Goal: Task Accomplishment & Management: Manage account settings

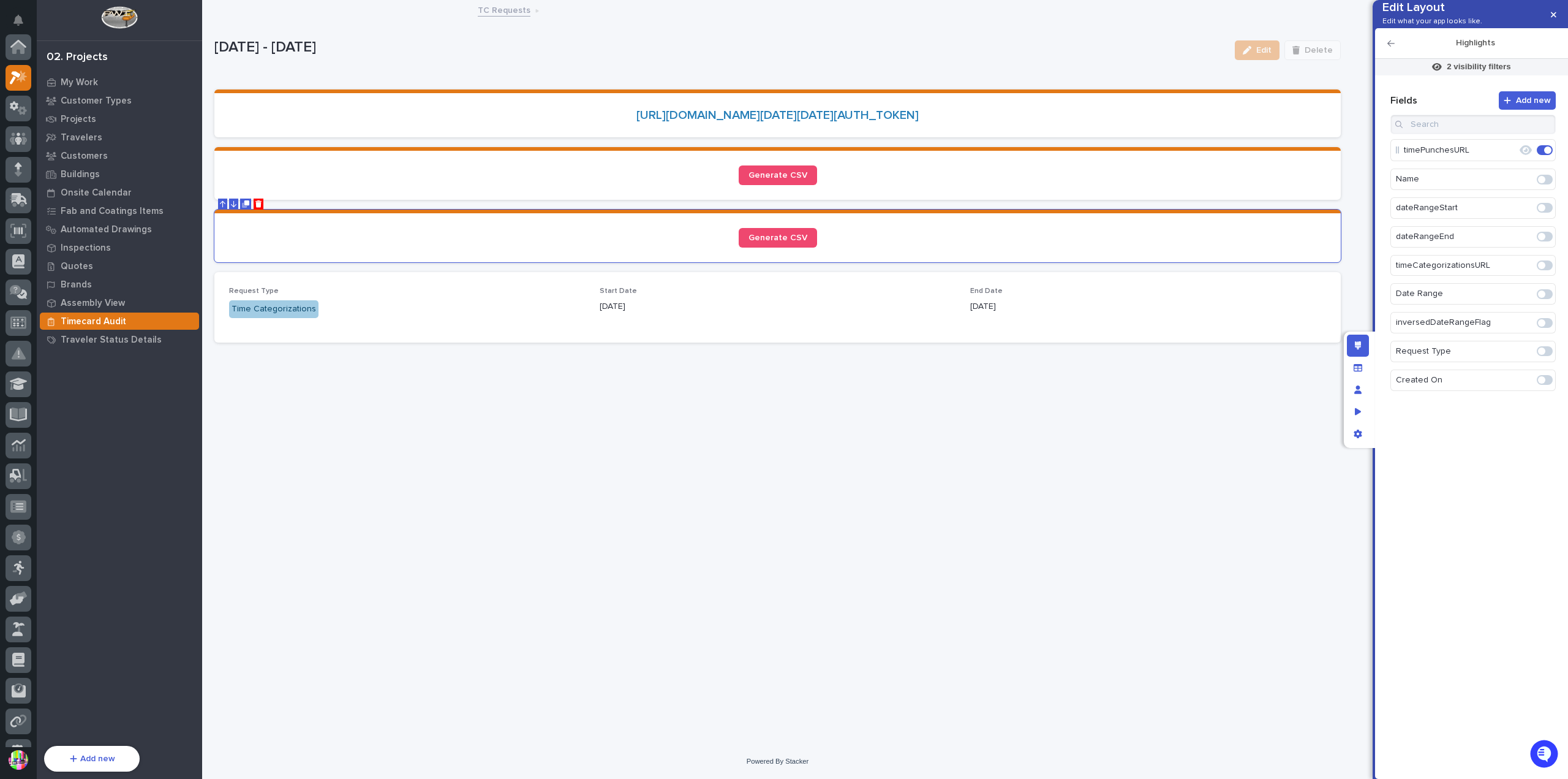
scroll to position [31, 0]
click at [1553, 18] on icon "button" at bounding box center [1553, 14] width 6 height 9
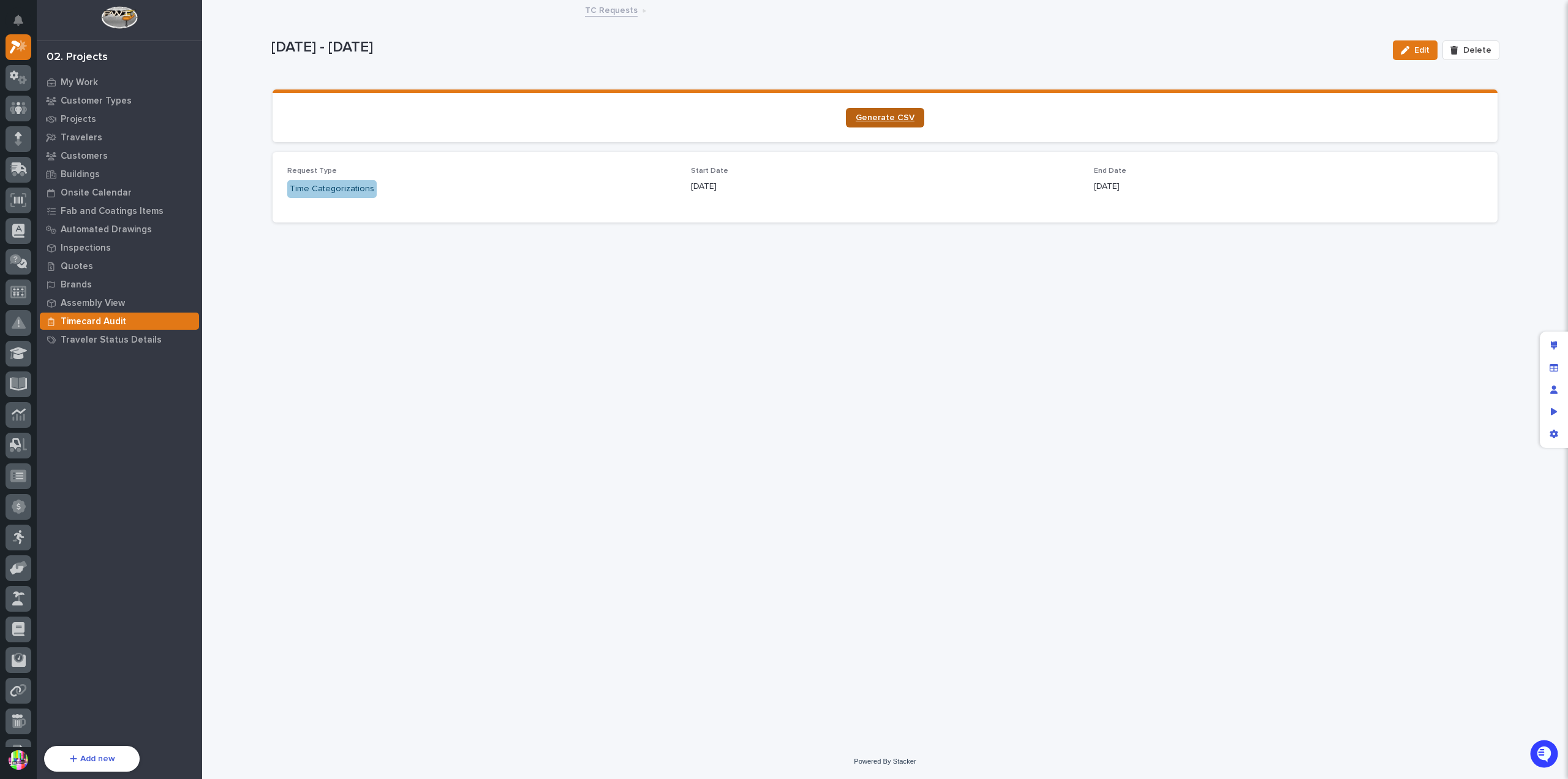
click at [877, 117] on span "Generate CSV" at bounding box center [885, 117] width 59 height 9
click at [702, 273] on div "Loading... Saving… Loading... Saving… 2025-07-01 - 2025-07-31 Edit Delete 2025-…" at bounding box center [885, 358] width 1240 height 712
click at [1414, 42] on button "Edit" at bounding box center [1415, 50] width 45 height 20
drag, startPoint x: 1551, startPoint y: 341, endPoint x: 1399, endPoint y: 300, distance: 157.4
click at [1551, 341] on icon "Edit layout" at bounding box center [1554, 345] width 7 height 9
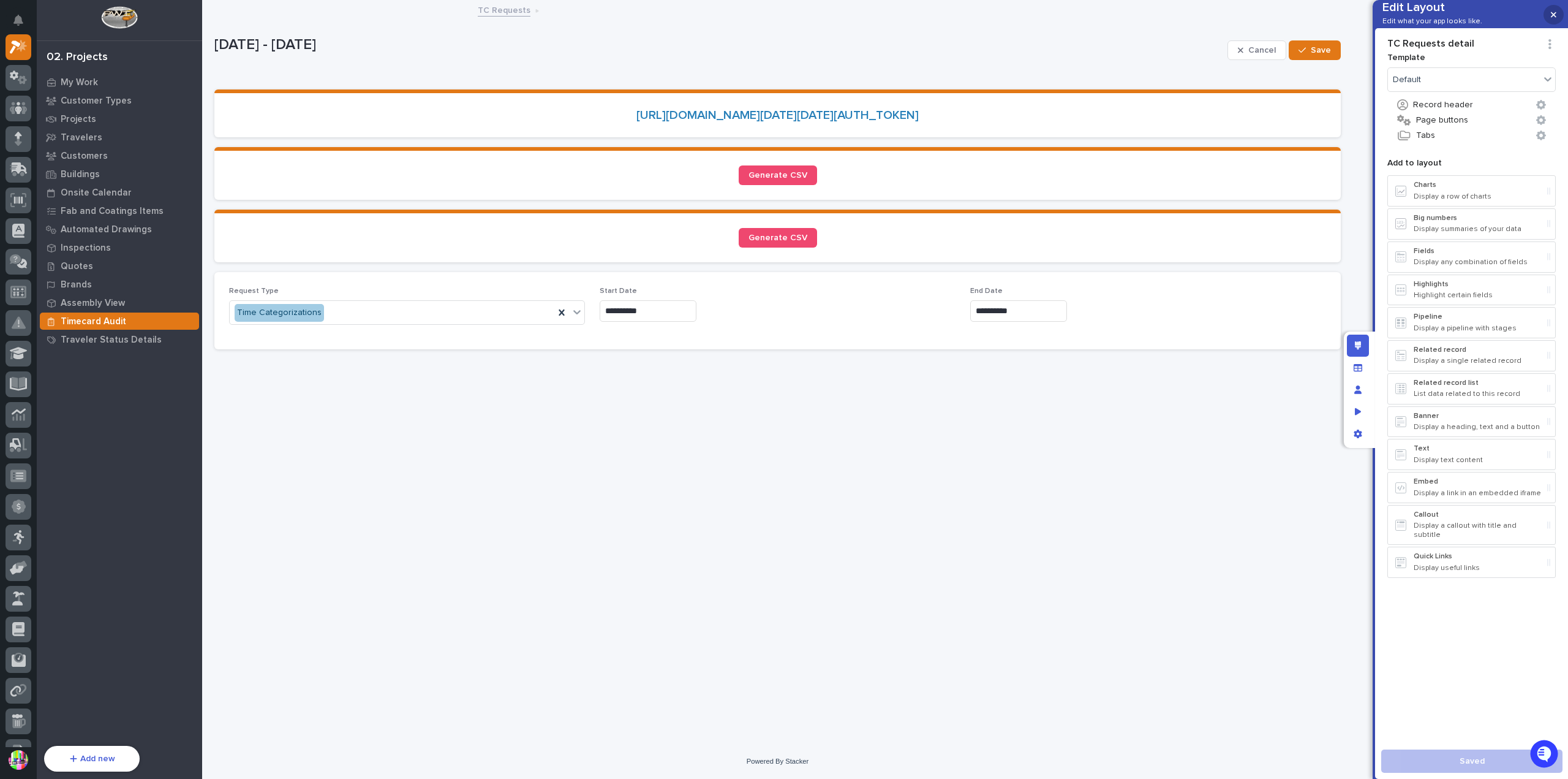
click at [1555, 18] on icon "button" at bounding box center [1553, 14] width 6 height 9
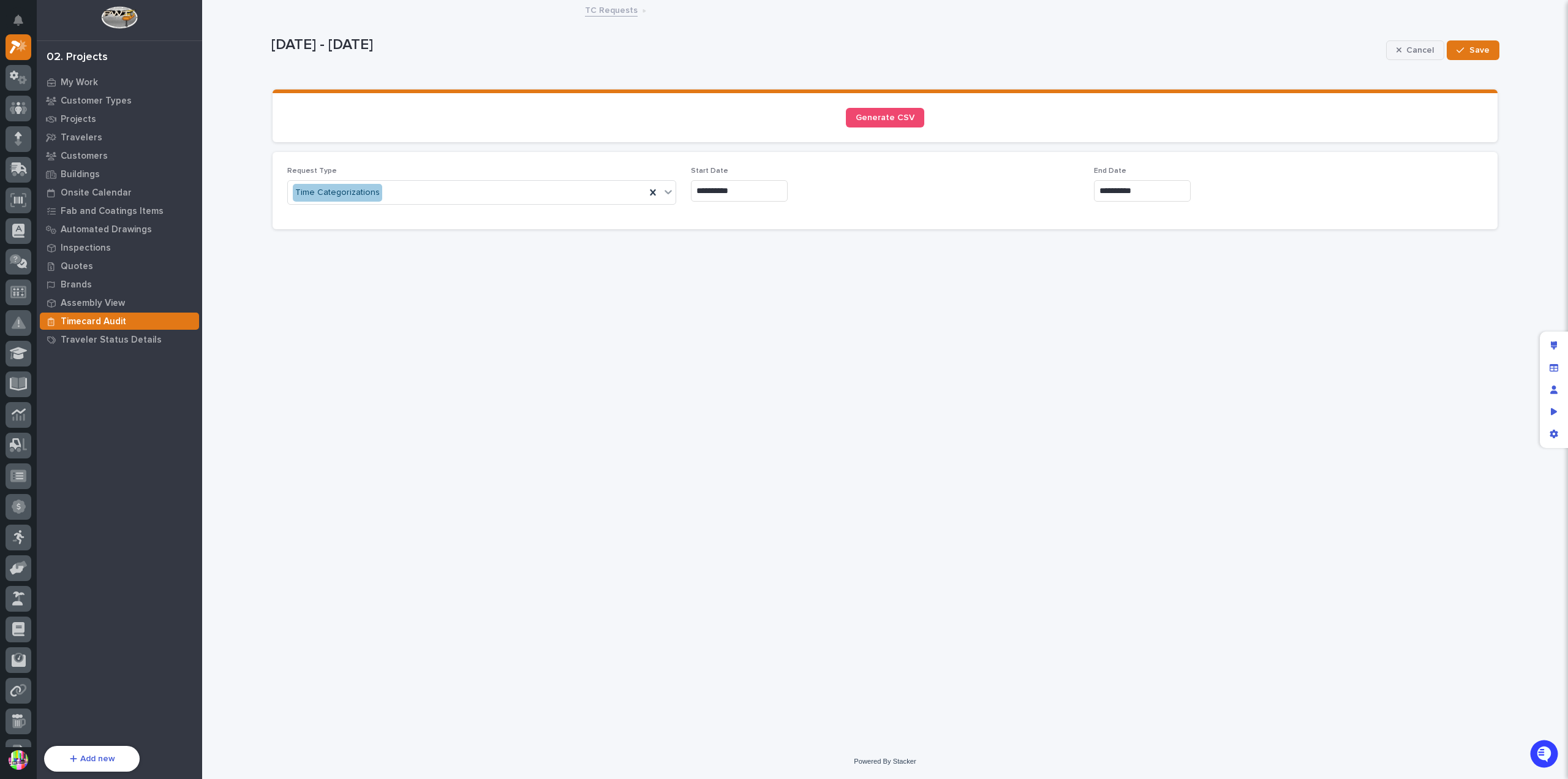
click at [1423, 45] on span "Cancel" at bounding box center [1420, 50] width 28 height 11
click at [1419, 47] on span "Edit" at bounding box center [1422, 50] width 15 height 11
click at [457, 197] on div "Time Categorizations" at bounding box center [466, 193] width 358 height 20
click at [465, 154] on div "**********" at bounding box center [885, 190] width 1225 height 77
click at [1428, 42] on button "Cancel" at bounding box center [1416, 50] width 59 height 20
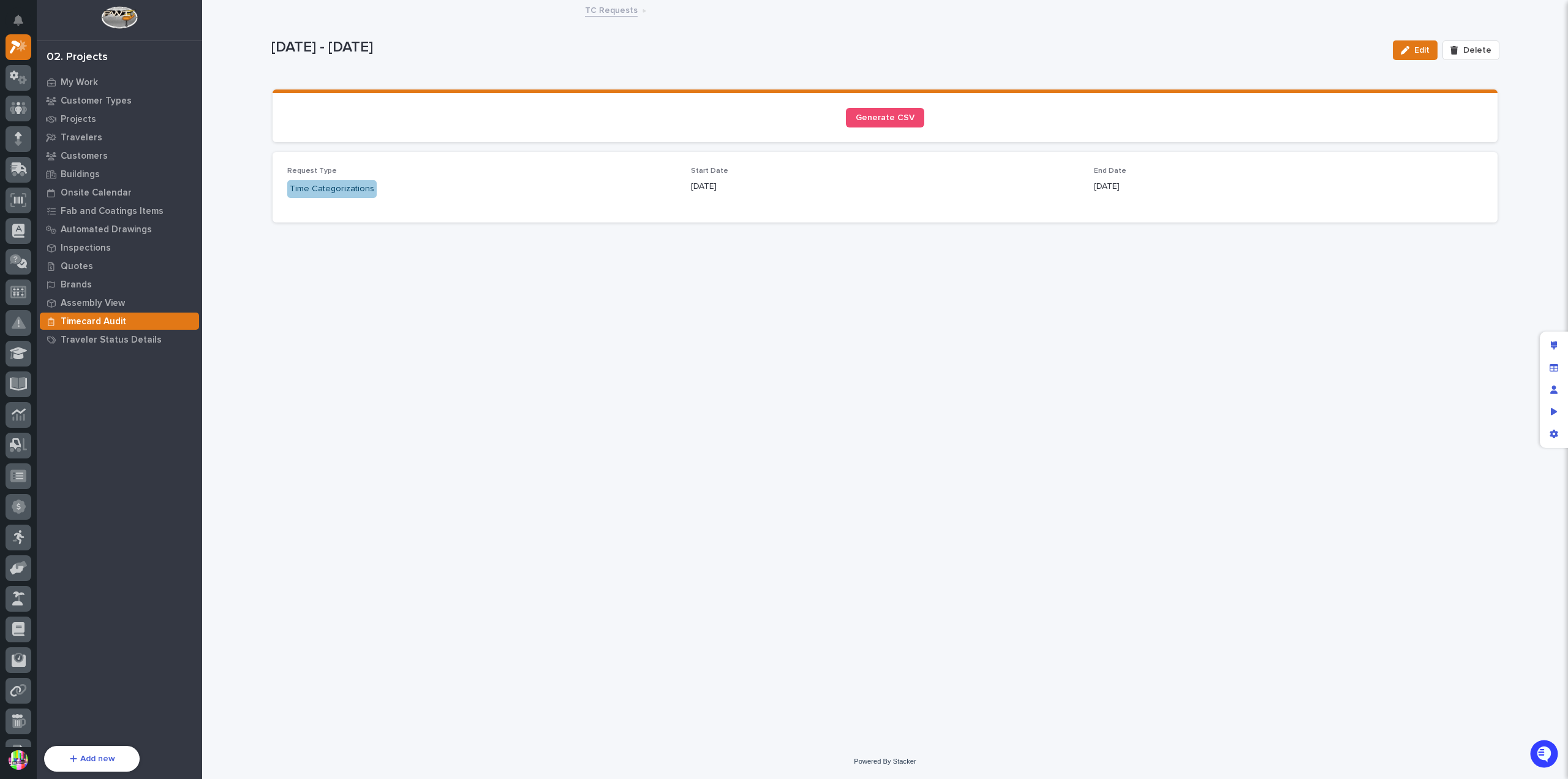
click at [942, 72] on div "2025-07-01 - 2025-07-31 Edit Delete" at bounding box center [885, 50] width 1228 height 49
click at [131, 314] on div "Timecard Audit" at bounding box center [119, 322] width 160 height 17
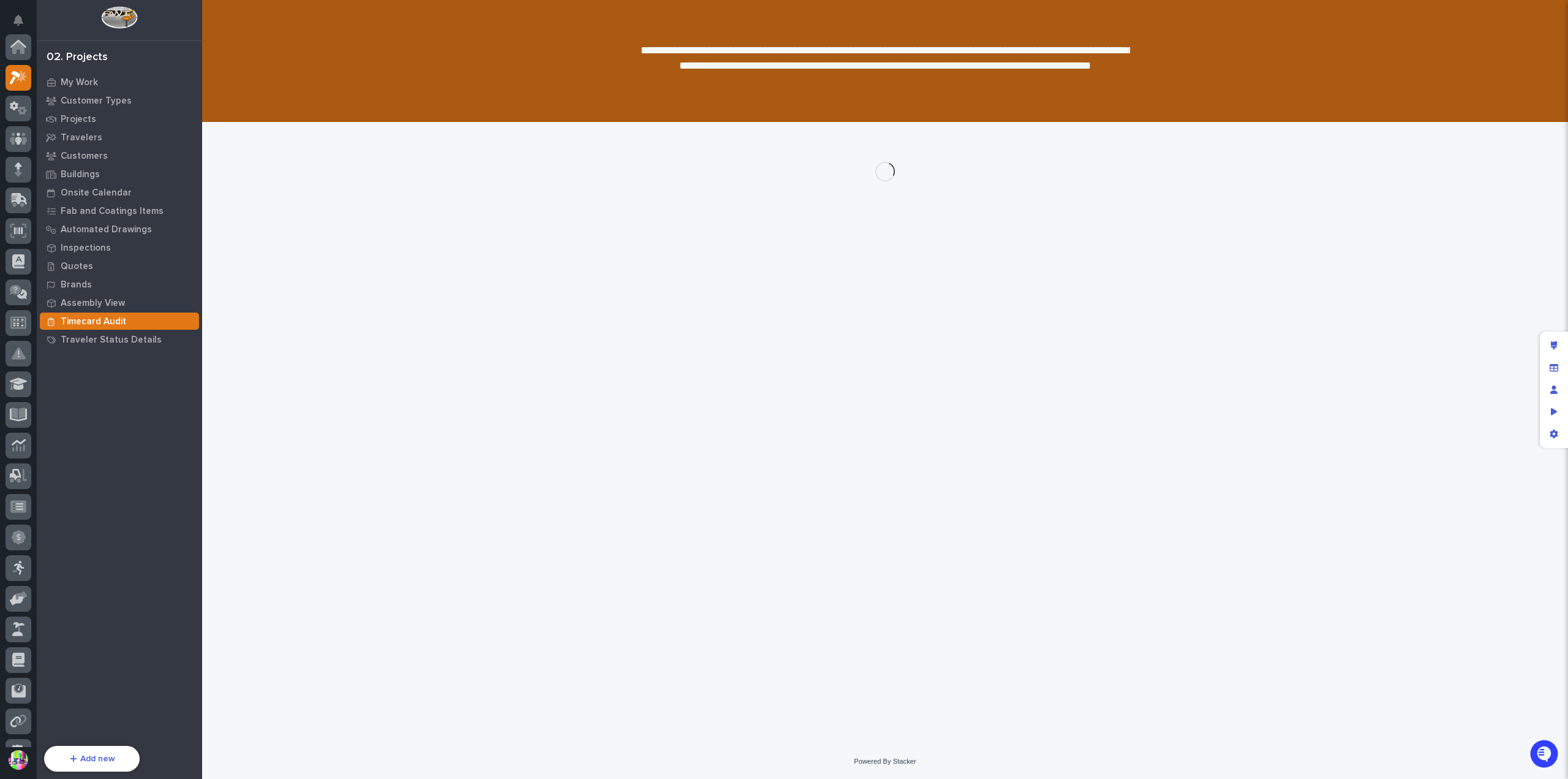
scroll to position [31, 0]
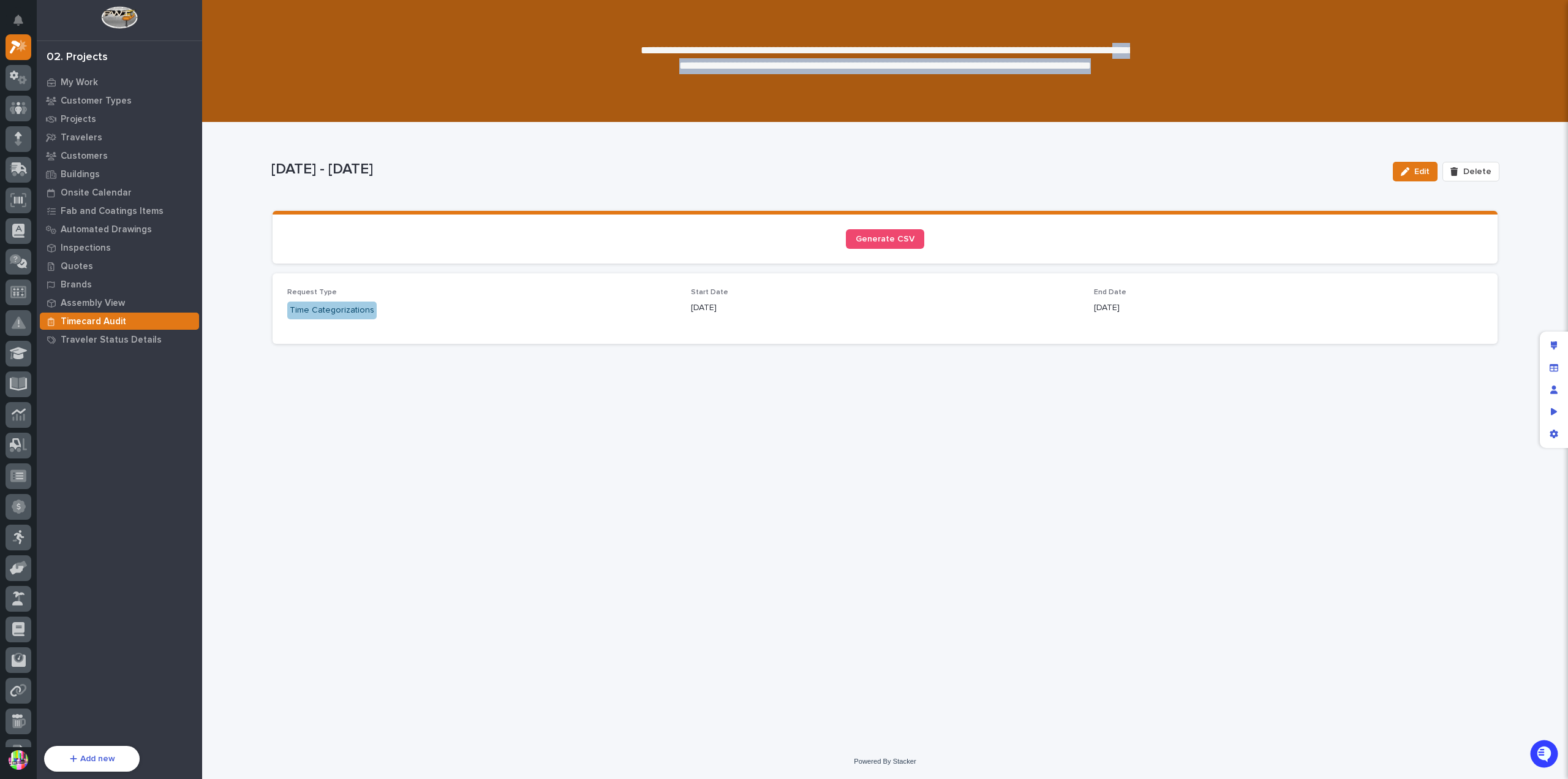
drag, startPoint x: 721, startPoint y: 67, endPoint x: 924, endPoint y: 78, distance: 203.3
click at [924, 78] on p "**********" at bounding box center [885, 67] width 490 height 47
click at [815, 63] on p "**********" at bounding box center [885, 67] width 490 height 47
click at [784, 61] on p "**********" at bounding box center [885, 67] width 490 height 47
click at [123, 320] on p "Timecard Audit" at bounding box center [93, 322] width 65 height 11
